Goal: Information Seeking & Learning: Learn about a topic

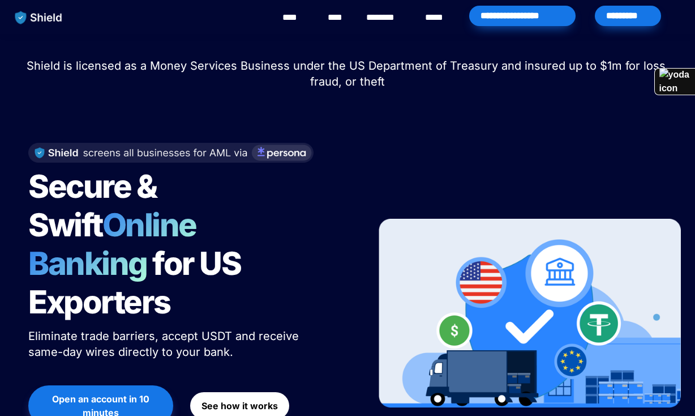
click at [332, 12] on link "****" at bounding box center [337, 18] width 19 height 14
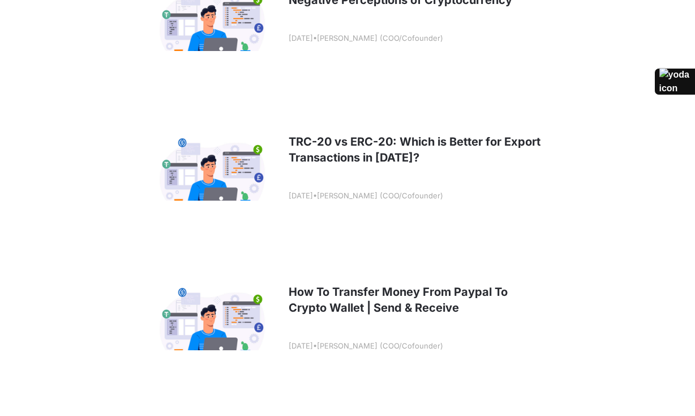
scroll to position [886, 0]
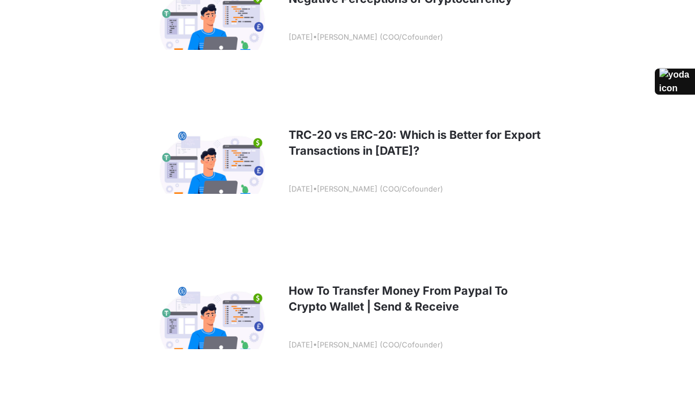
click at [346, 124] on link at bounding box center [347, 161] width 419 height 140
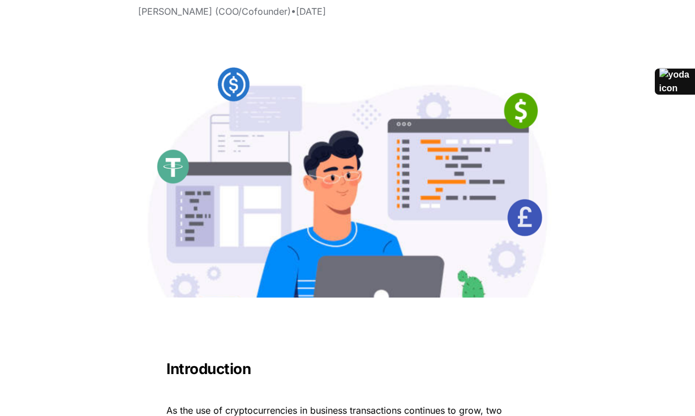
scroll to position [172, 0]
